Goal: Find specific page/section: Find specific page/section

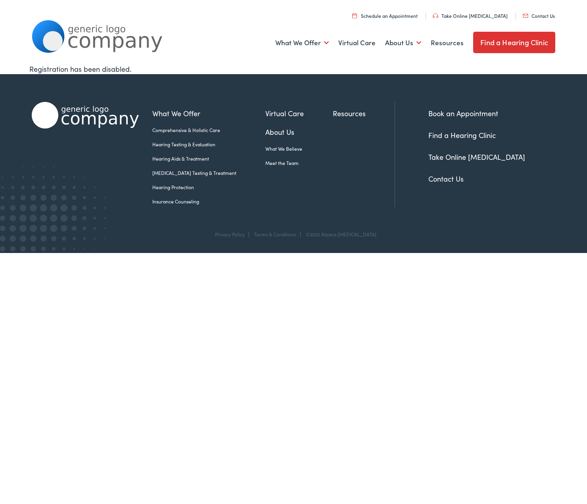
click at [521, 44] on link "Find a Hearing Clinic" at bounding box center [514, 42] width 82 height 21
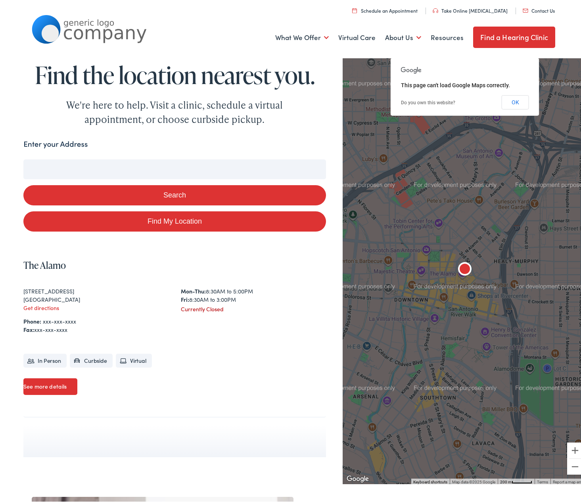
click at [153, 165] on input "Enter your Address" at bounding box center [174, 167] width 303 height 20
